Goal: Task Accomplishment & Management: Manage account settings

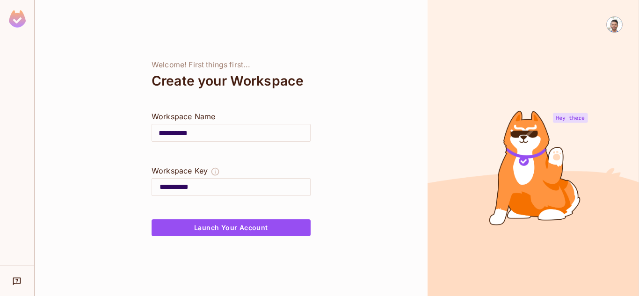
click at [214, 132] on input "**********" at bounding box center [231, 133] width 158 height 26
drag, startPoint x: 207, startPoint y: 131, endPoint x: 189, endPoint y: 133, distance: 17.9
click at [189, 133] on input "**********" at bounding box center [231, 133] width 158 height 26
type input "*******"
type input "******"
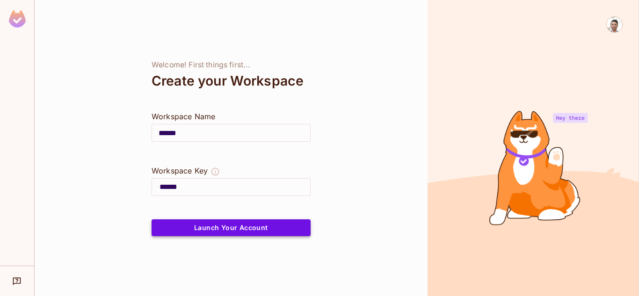
type input "******"
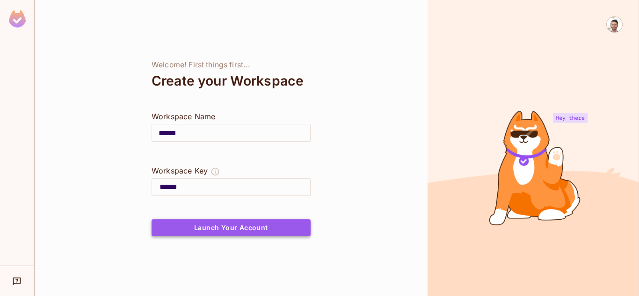
click at [234, 229] on button "Launch Your Account" at bounding box center [231, 227] width 159 height 17
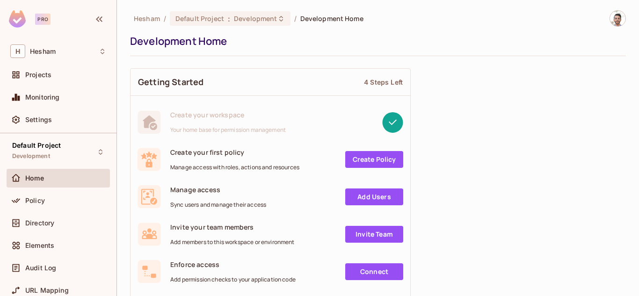
click at [499, 46] on div "Development Home" at bounding box center [375, 41] width 491 height 14
click at [181, 21] on span "Default Project" at bounding box center [199, 18] width 49 height 9
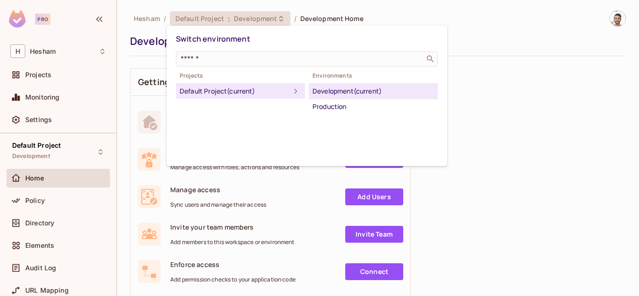
click at [212, 18] on div at bounding box center [319, 148] width 639 height 296
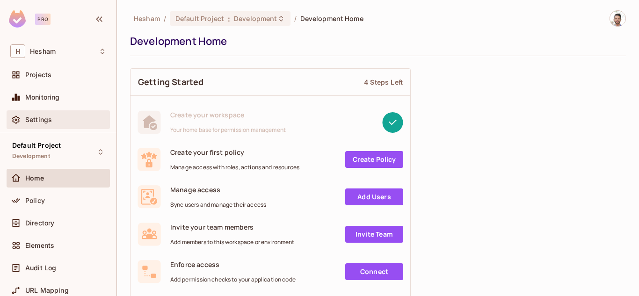
click at [57, 122] on div "Settings" at bounding box center [65, 119] width 81 height 7
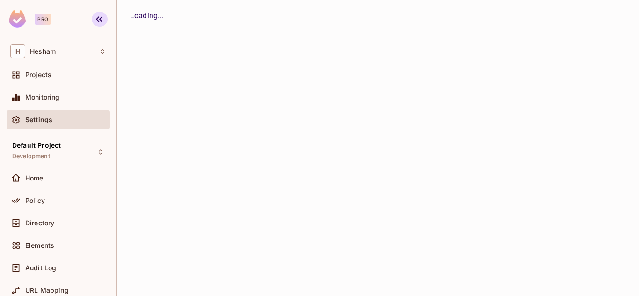
click at [97, 21] on icon "button" at bounding box center [99, 19] width 11 height 11
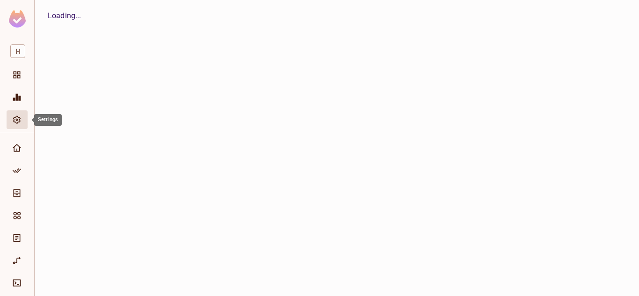
click at [18, 119] on icon "Settings" at bounding box center [16, 119] width 9 height 9
click at [22, 18] on img at bounding box center [17, 18] width 17 height 17
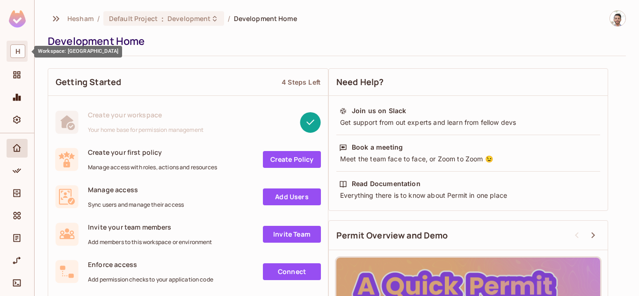
click at [18, 53] on span "H" at bounding box center [17, 51] width 15 height 14
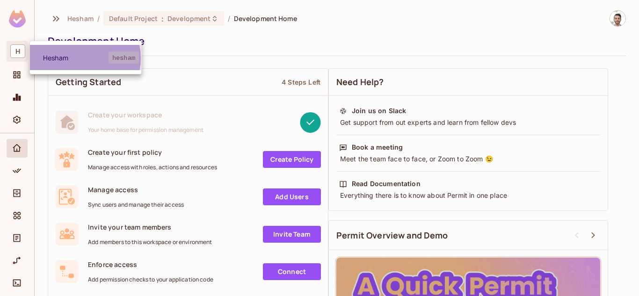
click at [77, 58] on span "Hesham" at bounding box center [76, 57] width 66 height 9
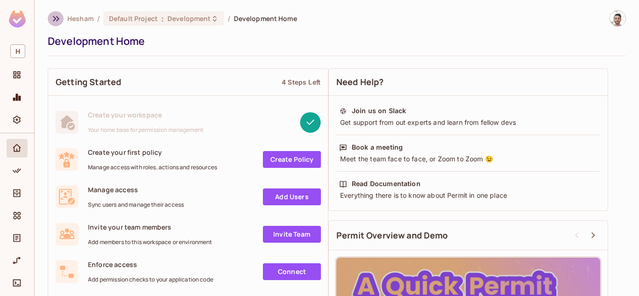
click at [57, 15] on icon "button" at bounding box center [56, 18] width 11 height 11
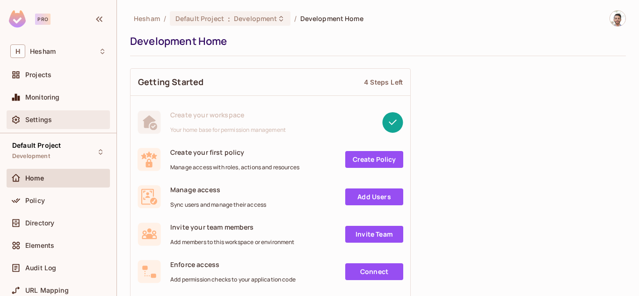
click at [51, 121] on div "Settings" at bounding box center [65, 119] width 81 height 7
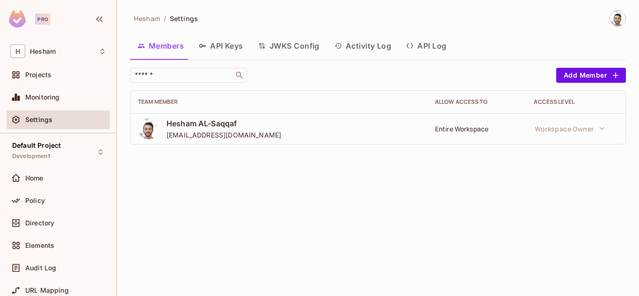
click at [212, 44] on button "API Keys" at bounding box center [220, 45] width 59 height 23
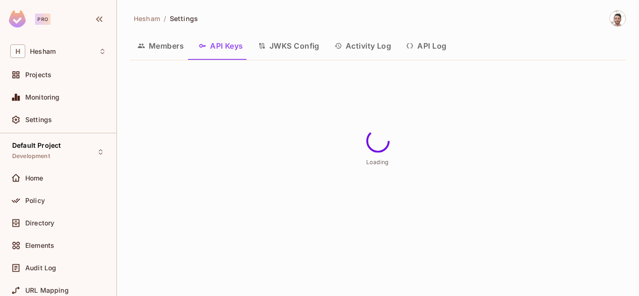
click at [291, 42] on button "JWKS Config" at bounding box center [289, 45] width 76 height 23
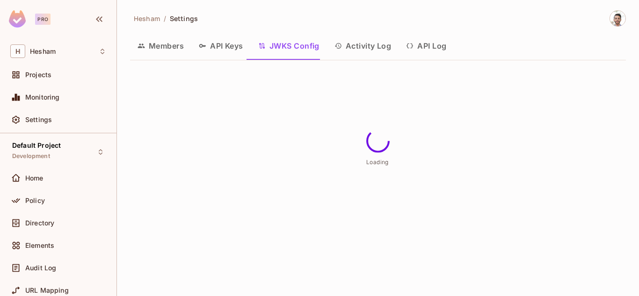
click at [343, 44] on button "Activity Log" at bounding box center [363, 45] width 72 height 23
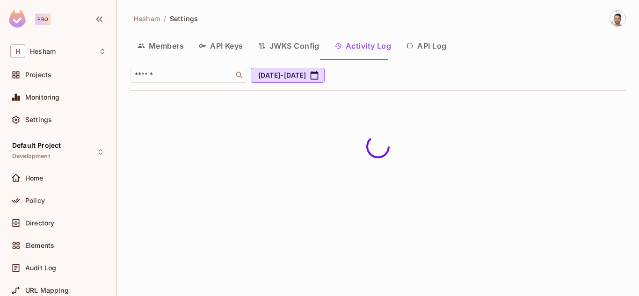
click at [412, 41] on button "API Log" at bounding box center [426, 45] width 55 height 23
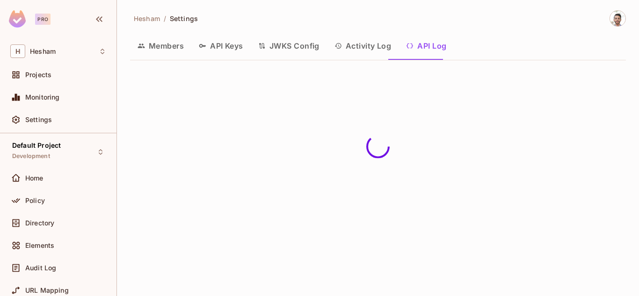
click at [627, 14] on div "Hesham / Settings Members API Keys JWKS Config Activity Log API Log" at bounding box center [378, 148] width 522 height 296
click at [622, 15] on img at bounding box center [617, 18] width 15 height 15
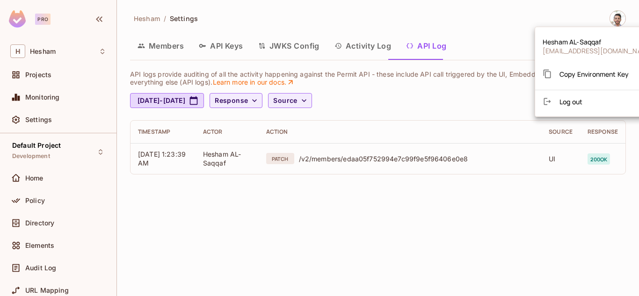
click at [492, 22] on div at bounding box center [319, 148] width 639 height 296
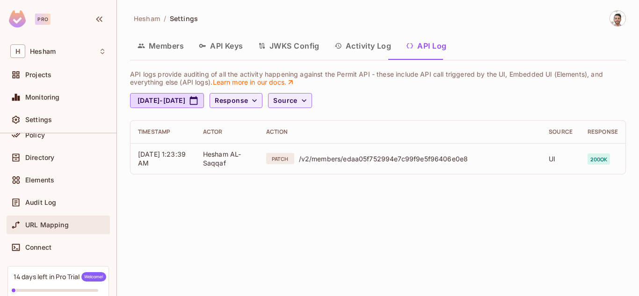
scroll to position [47, 0]
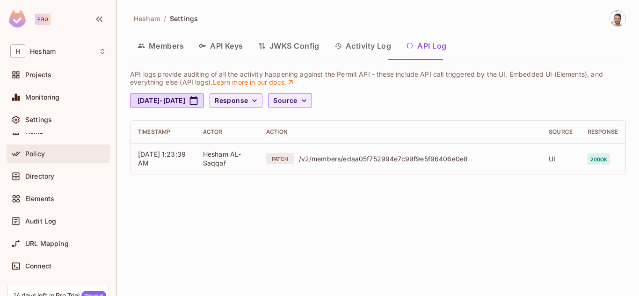
click at [57, 159] on div "Policy" at bounding box center [58, 153] width 96 height 11
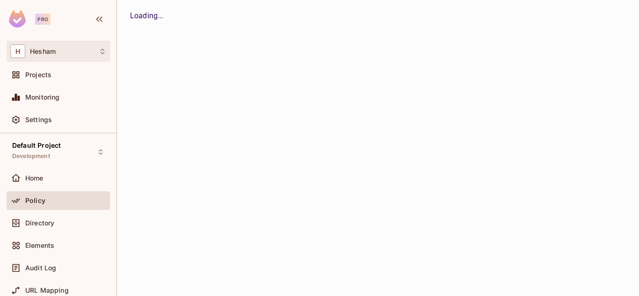
click at [100, 51] on icon at bounding box center [102, 51] width 7 height 7
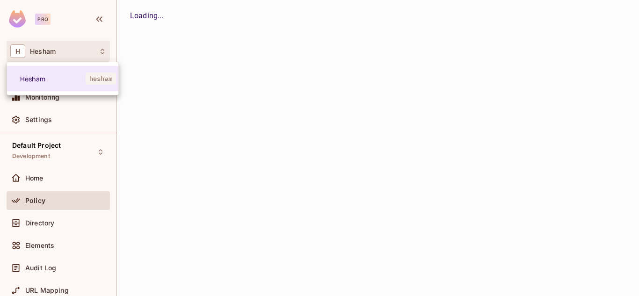
click at [100, 51] on div at bounding box center [319, 148] width 639 height 296
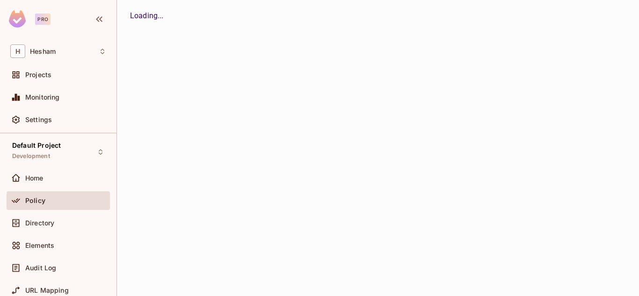
click at [248, 50] on div "Hesham / Settings Members API Keys JWKS Config Activity Log API Log API logs pr…" at bounding box center [378, 148] width 522 height 296
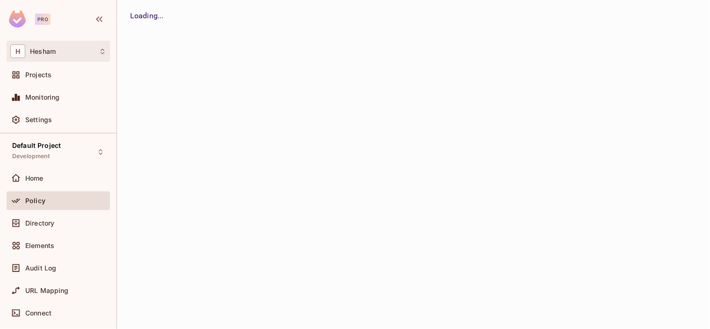
click at [58, 44] on div "H Hesham" at bounding box center [58, 51] width 103 height 21
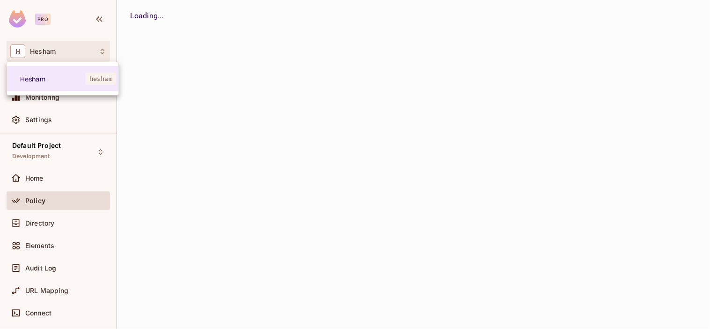
click at [73, 49] on div at bounding box center [355, 164] width 710 height 329
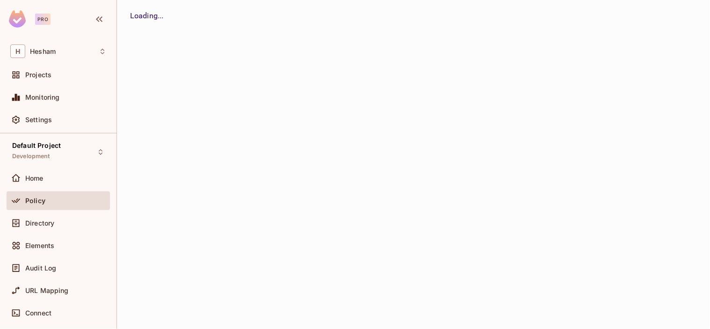
click at [176, 63] on div "Hesham / Settings Members API Keys JWKS Config Activity Log API Log API logs pr…" at bounding box center [413, 164] width 593 height 329
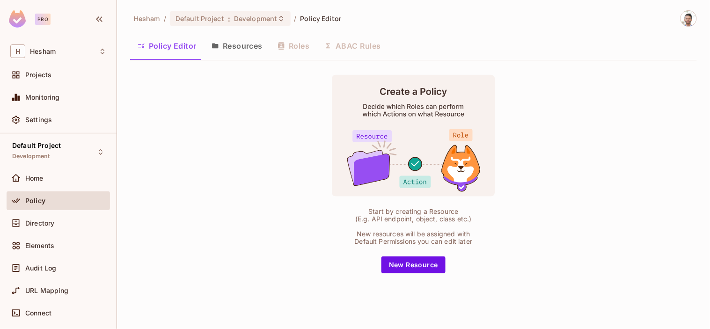
click at [236, 47] on button "Resources" at bounding box center [237, 45] width 66 height 23
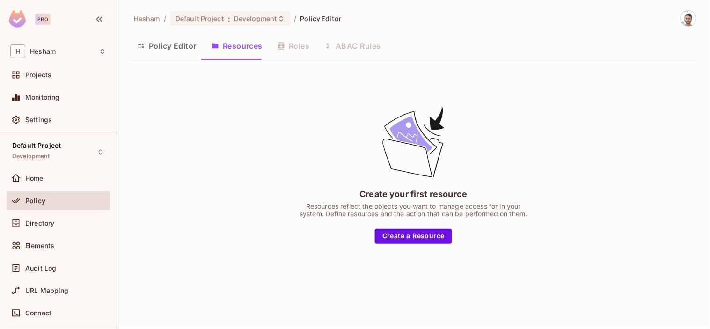
click at [262, 44] on div "Policy Editor Resources Roles ABAC Rules" at bounding box center [413, 45] width 567 height 23
click at [284, 47] on div "Policy Editor Resources Roles ABAC Rules" at bounding box center [413, 45] width 567 height 23
click at [287, 44] on div "Policy Editor Resources Roles ABAC Rules" at bounding box center [413, 45] width 567 height 23
click at [286, 43] on div "Policy Editor Resources Roles ABAC Rules" at bounding box center [413, 45] width 567 height 23
drag, startPoint x: 263, startPoint y: 47, endPoint x: 268, endPoint y: 47, distance: 5.1
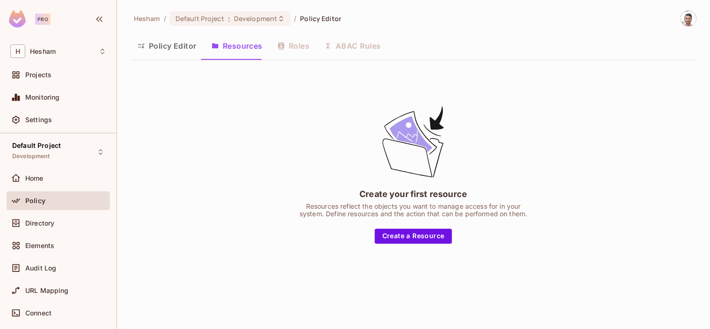
click at [263, 47] on div "Policy Editor Resources Roles ABAC Rules" at bounding box center [413, 45] width 567 height 23
click at [278, 47] on div "Policy Editor Resources Roles ABAC Rules" at bounding box center [413, 45] width 567 height 23
click at [357, 48] on div "Policy Editor Resources Roles ABAC Rules" at bounding box center [413, 45] width 567 height 23
click at [156, 44] on button "Policy Editor" at bounding box center [167, 45] width 74 height 23
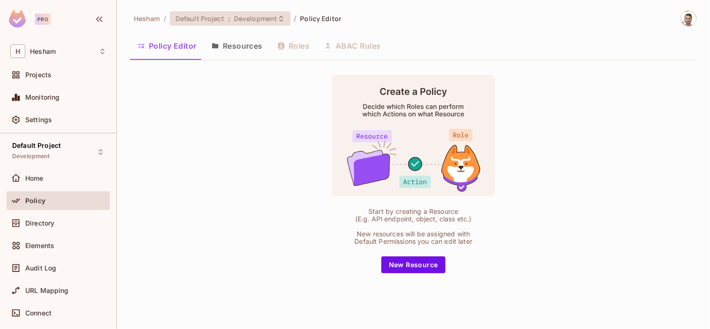
click at [277, 19] on icon at bounding box center [280, 18] width 7 height 7
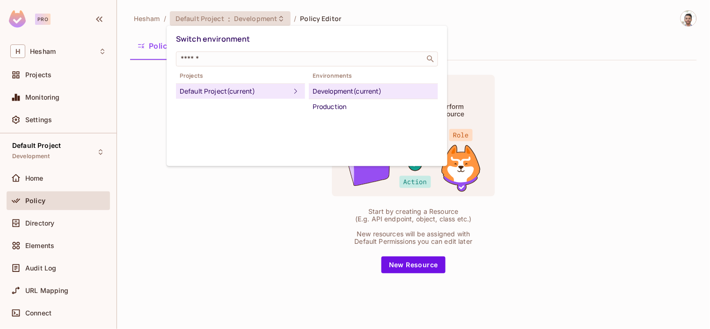
click at [262, 19] on div at bounding box center [355, 164] width 710 height 329
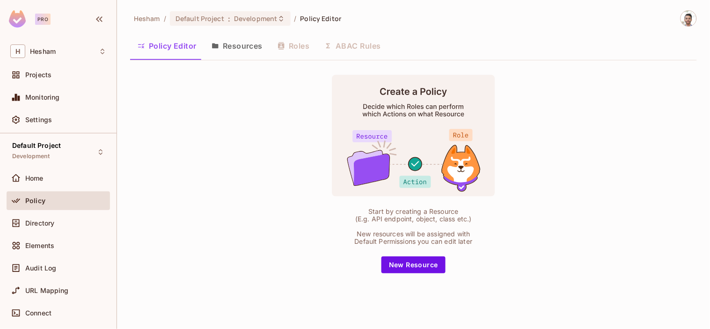
click at [639, 15] on img at bounding box center [688, 18] width 15 height 15
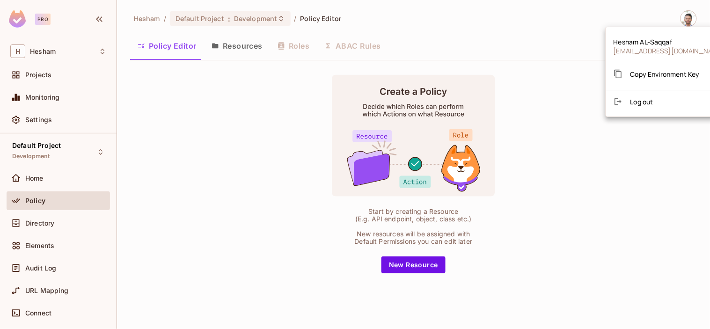
click at [513, 29] on div at bounding box center [355, 164] width 710 height 329
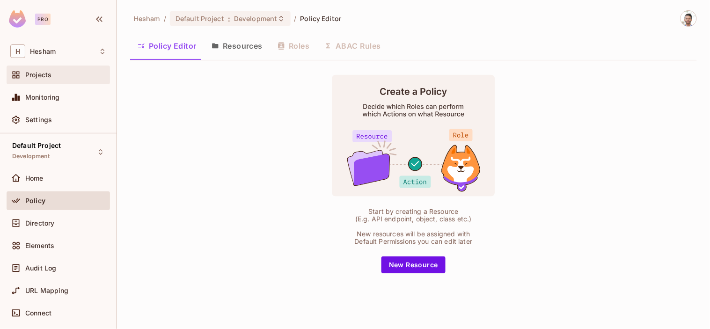
click at [47, 78] on div "Projects" at bounding box center [65, 74] width 81 height 7
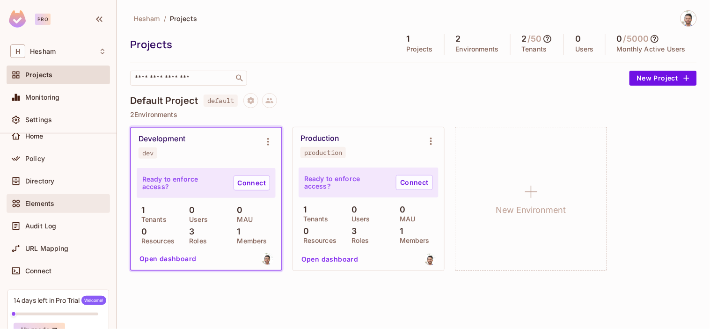
scroll to position [95, 0]
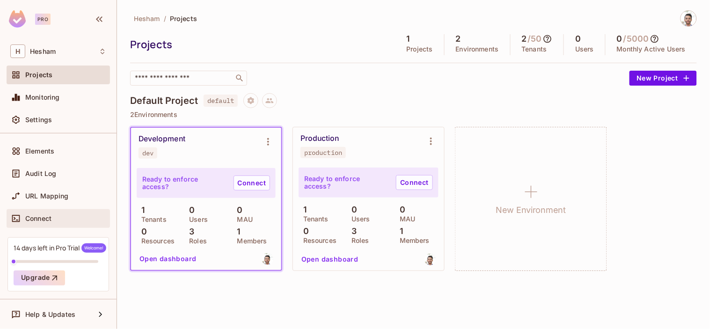
click at [54, 216] on div "Connect" at bounding box center [65, 218] width 81 height 7
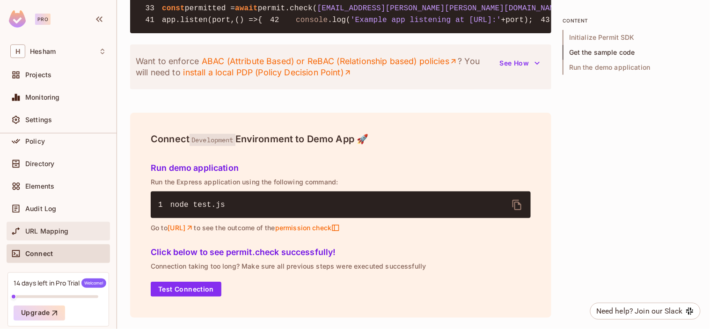
scroll to position [43, 0]
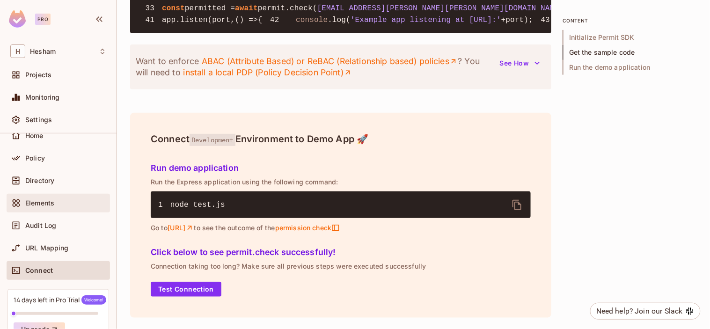
click at [66, 199] on div "Elements" at bounding box center [65, 202] width 81 height 7
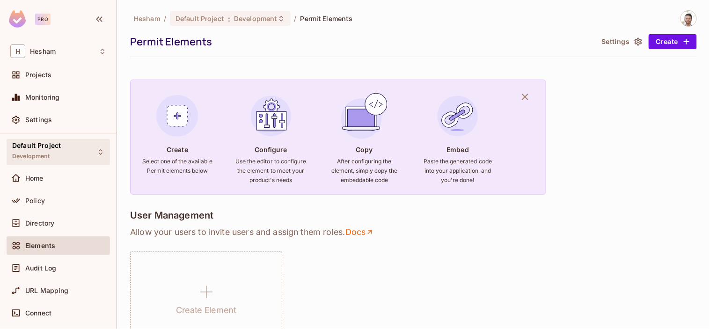
click at [88, 146] on div "Default Project Development" at bounding box center [58, 152] width 103 height 26
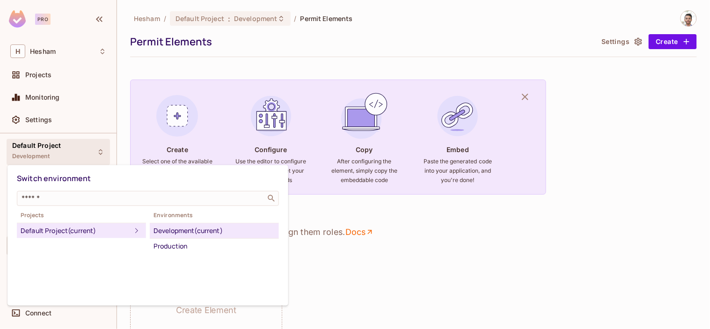
click at [89, 145] on div at bounding box center [355, 164] width 710 height 329
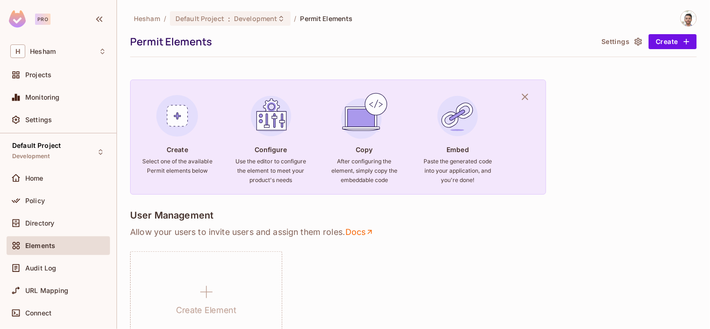
click at [618, 43] on button "Settings" at bounding box center [620, 41] width 47 height 15
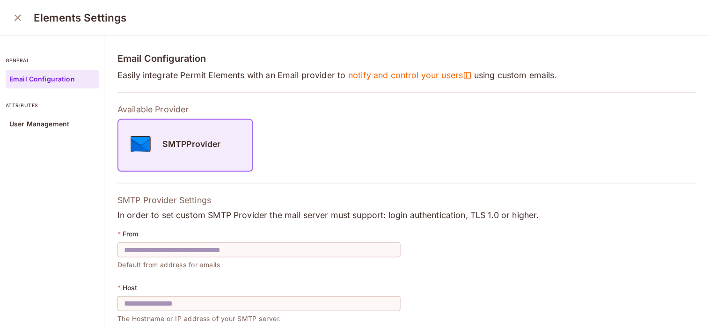
click at [12, 20] on icon "close" at bounding box center [17, 17] width 11 height 11
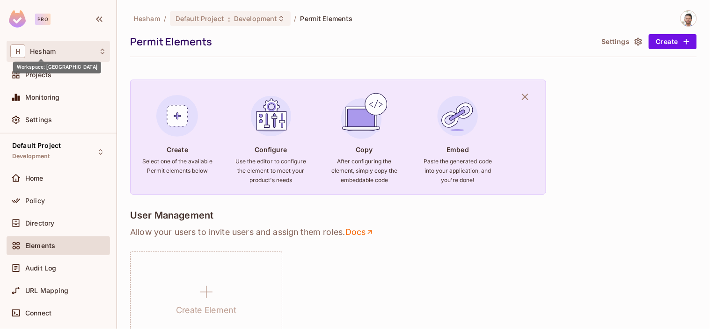
click at [44, 49] on span "Hesham" at bounding box center [43, 51] width 26 height 7
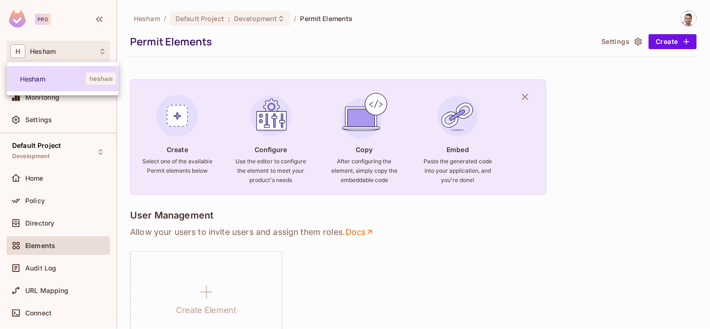
click at [35, 82] on span "Hesham" at bounding box center [53, 78] width 66 height 9
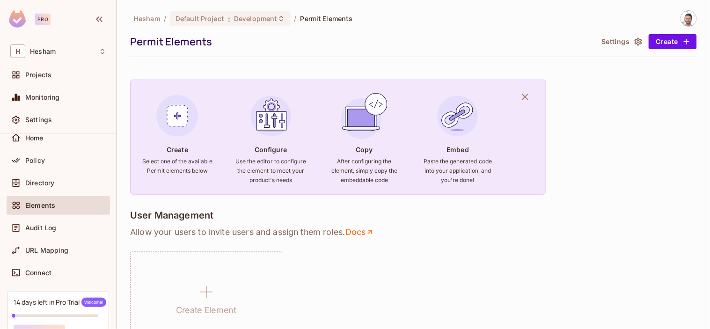
scroll to position [95, 0]
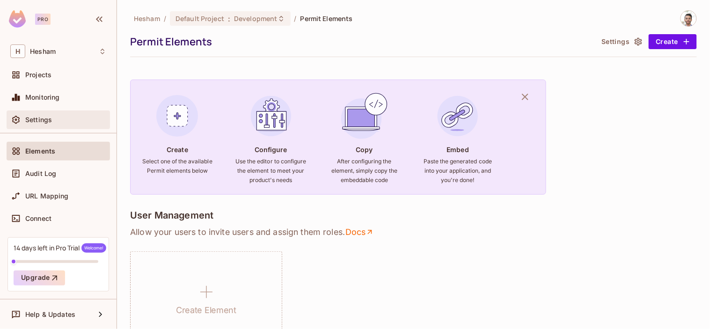
click at [55, 111] on div "Settings" at bounding box center [58, 119] width 103 height 19
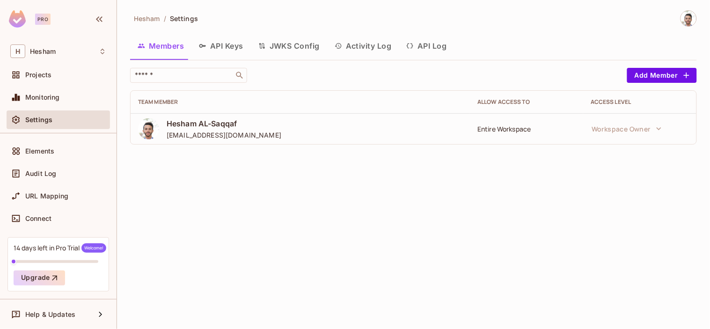
click at [350, 45] on button "Activity Log" at bounding box center [363, 45] width 72 height 23
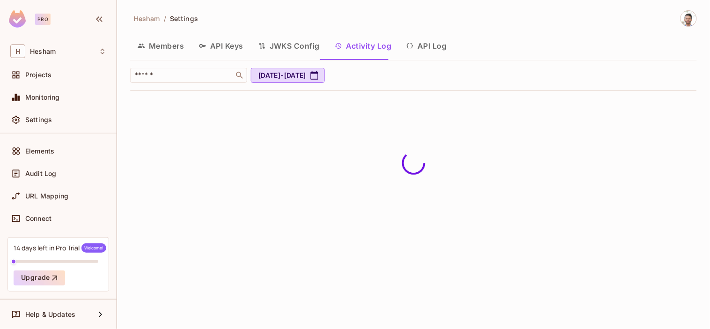
click at [437, 45] on button "API Log" at bounding box center [426, 45] width 55 height 23
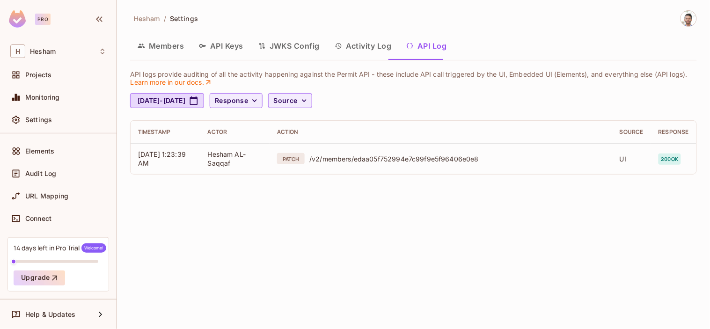
click at [348, 50] on button "Activity Log" at bounding box center [363, 45] width 72 height 23
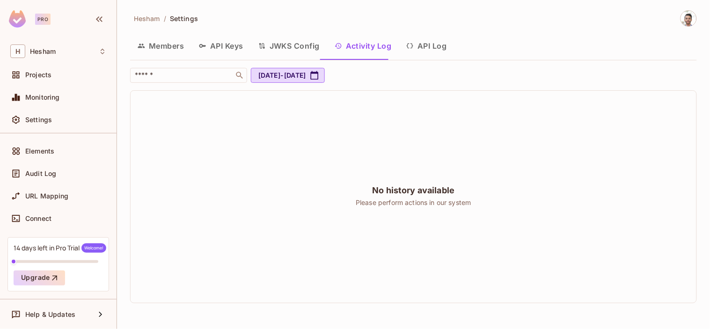
click at [289, 45] on button "JWKS Config" at bounding box center [289, 45] width 76 height 23
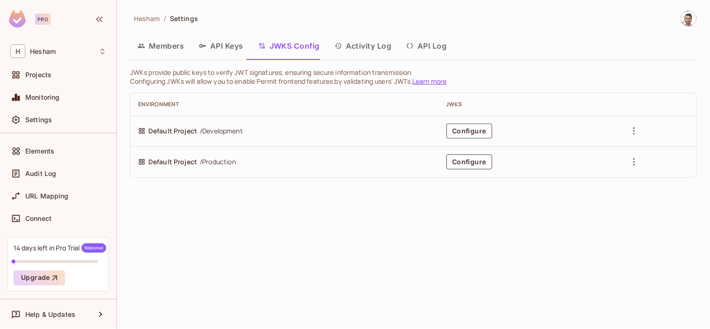
click at [211, 44] on button "API Keys" at bounding box center [220, 45] width 59 height 23
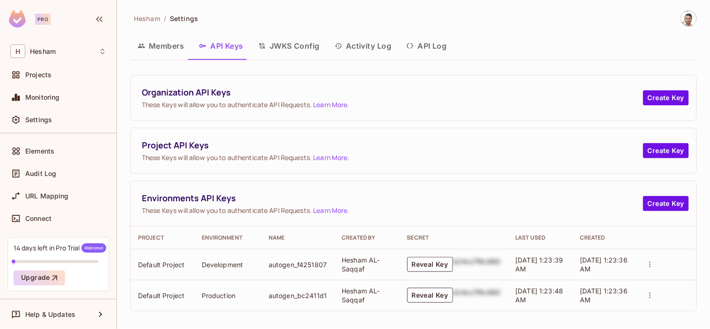
click at [167, 44] on button "Members" at bounding box center [160, 45] width 61 height 23
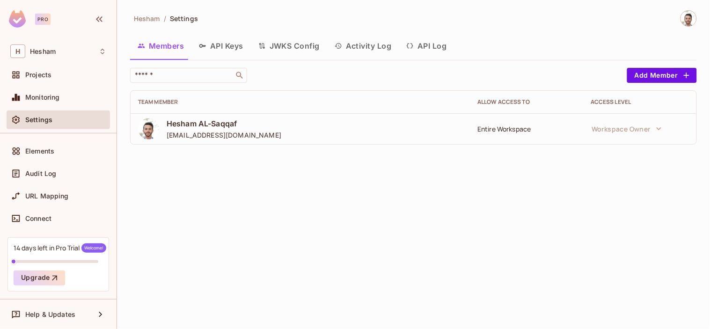
click at [639, 17] on img at bounding box center [688, 18] width 15 height 15
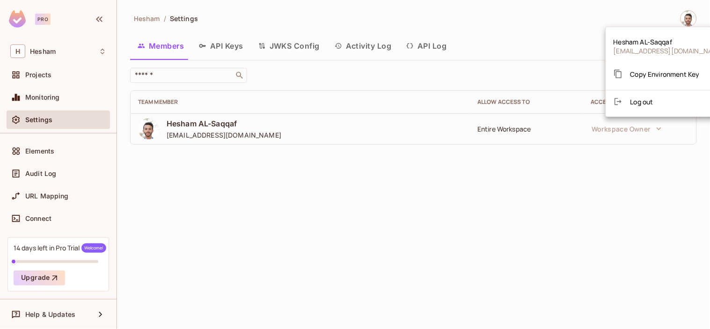
click at [639, 40] on span "Hesham AL-Saqqaf" at bounding box center [668, 41] width 111 height 9
click at [38, 215] on div at bounding box center [355, 164] width 710 height 329
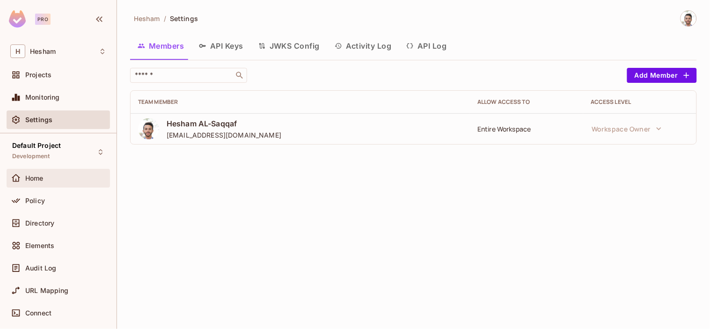
click at [48, 177] on div "Home" at bounding box center [65, 178] width 81 height 7
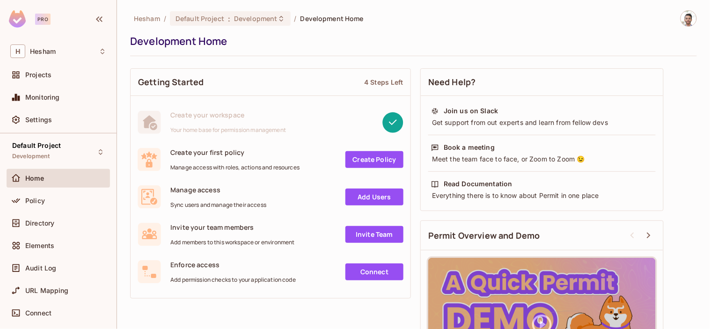
click at [639, 16] on img at bounding box center [688, 18] width 15 height 15
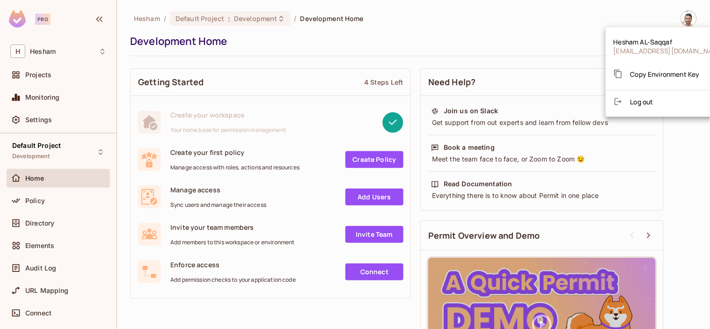
click at [453, 22] on div at bounding box center [355, 164] width 710 height 329
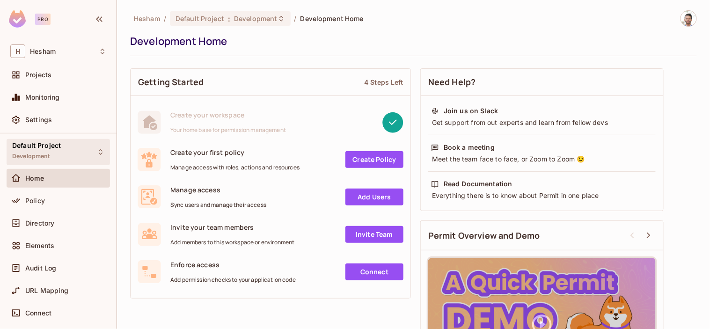
click at [55, 153] on div "Default Project Development" at bounding box center [36, 152] width 49 height 20
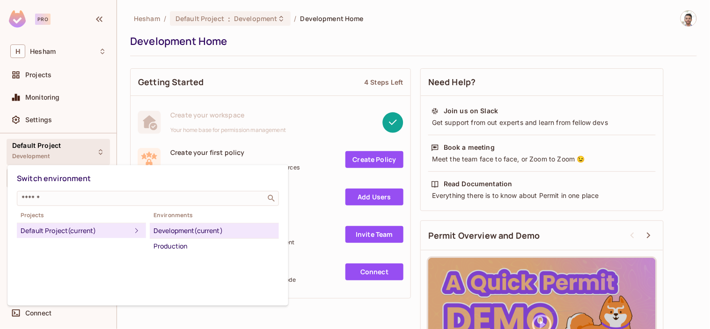
click at [55, 153] on div at bounding box center [355, 164] width 710 height 329
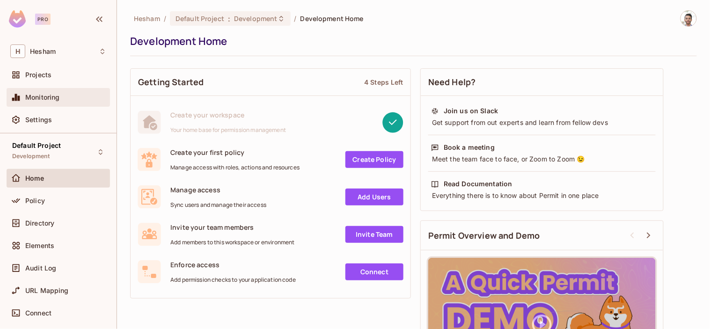
click at [44, 101] on div "Monitoring" at bounding box center [58, 97] width 96 height 11
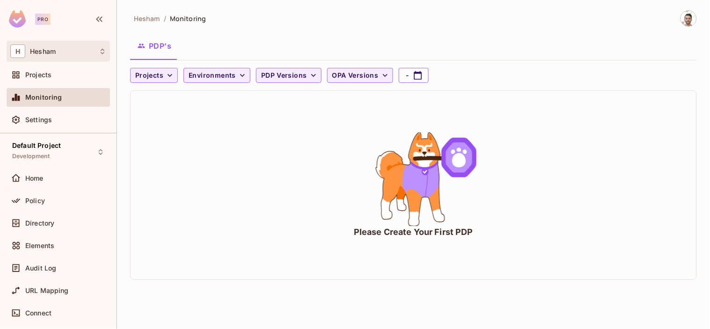
click at [69, 53] on div "H Hesham" at bounding box center [58, 51] width 96 height 14
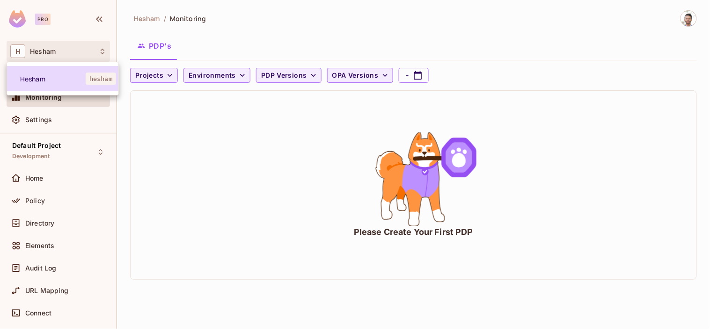
click at [95, 76] on span "hesham" at bounding box center [101, 79] width 30 height 12
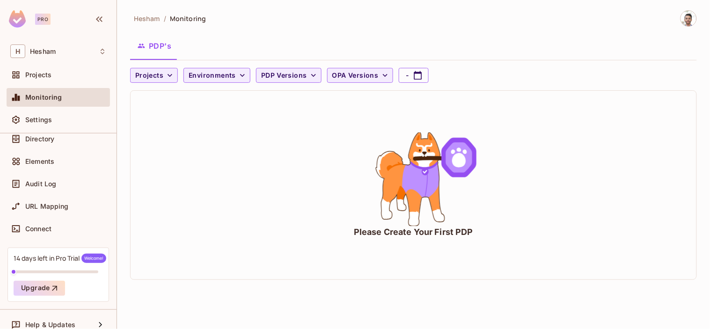
scroll to position [95, 0]
